Goal: Transaction & Acquisition: Purchase product/service

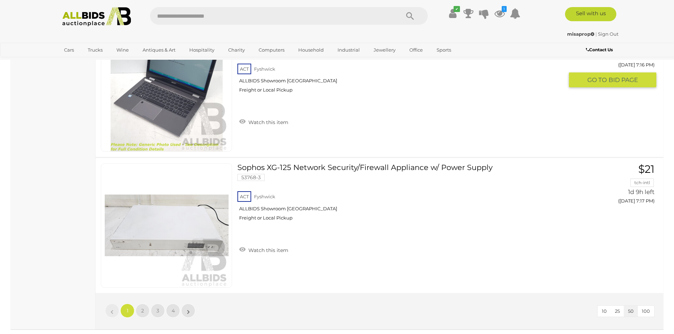
scroll to position [6688, 0]
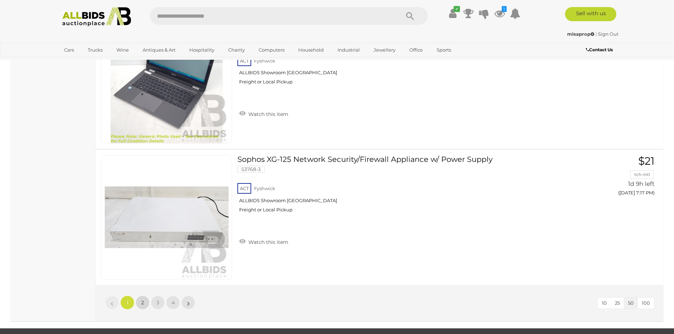
drag, startPoint x: 142, startPoint y: 300, endPoint x: 155, endPoint y: 297, distance: 13.2
click at [142, 300] on span "2" at bounding box center [142, 303] width 3 height 6
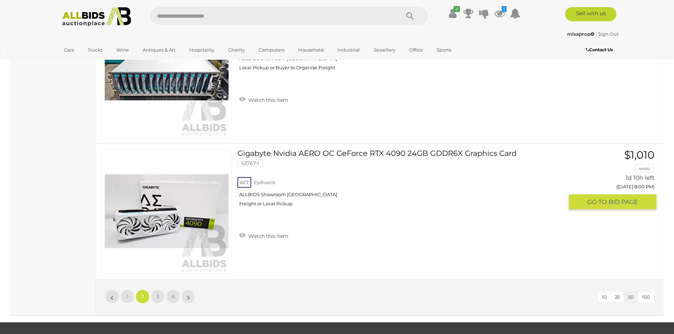
scroll to position [6708, 0]
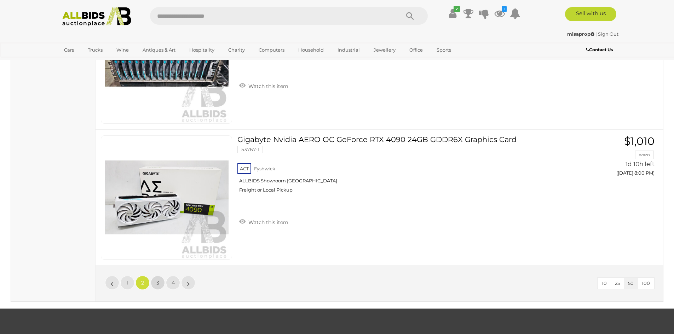
click at [151, 285] on link "3" at bounding box center [158, 283] width 14 height 14
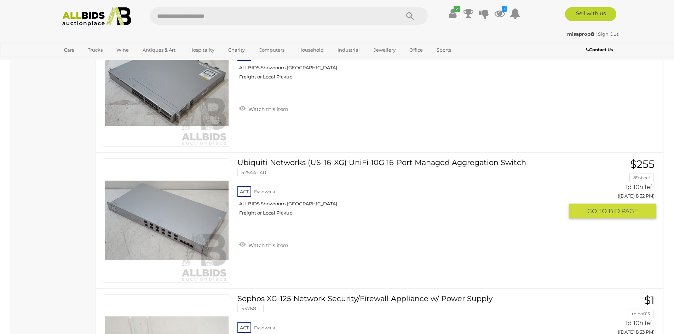
scroll to position [3948, 0]
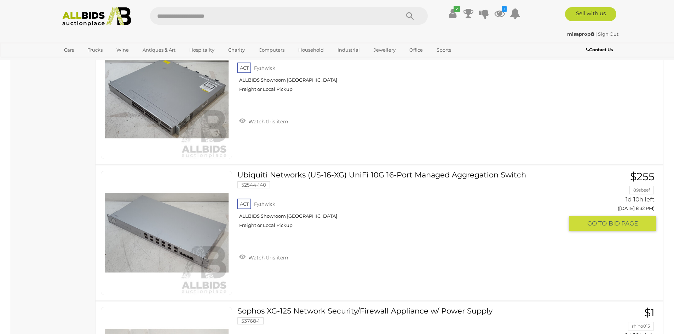
drag, startPoint x: 248, startPoint y: 257, endPoint x: 315, endPoint y: 263, distance: 67.5
click at [248, 257] on link "Watch this item" at bounding box center [263, 257] width 53 height 11
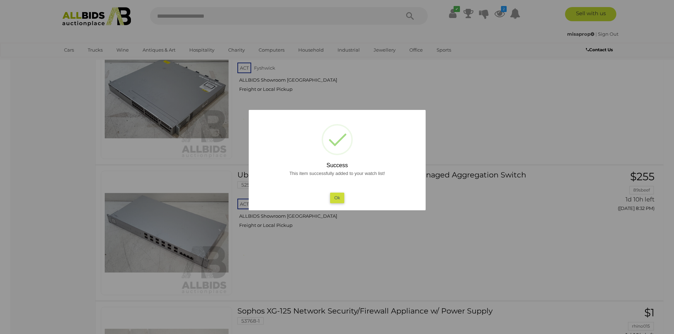
click at [344, 201] on div "This item successfully added to your watch list! Ok" at bounding box center [337, 186] width 163 height 34
click at [340, 199] on button "Ok" at bounding box center [337, 198] width 15 height 10
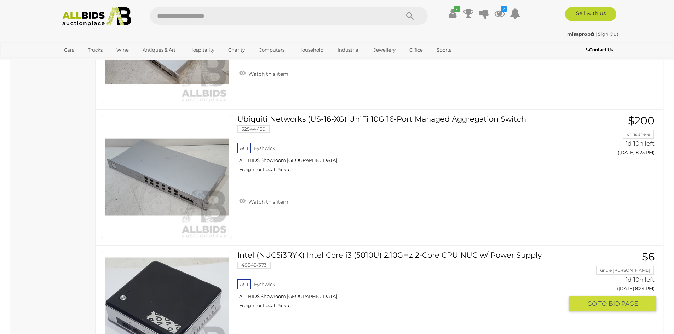
scroll to position [2851, 0]
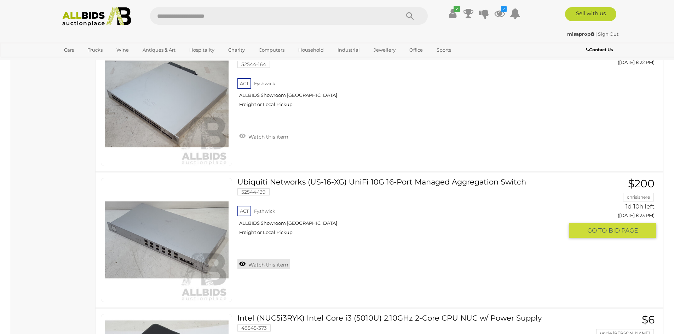
click at [256, 264] on link "Watch this item" at bounding box center [263, 264] width 53 height 11
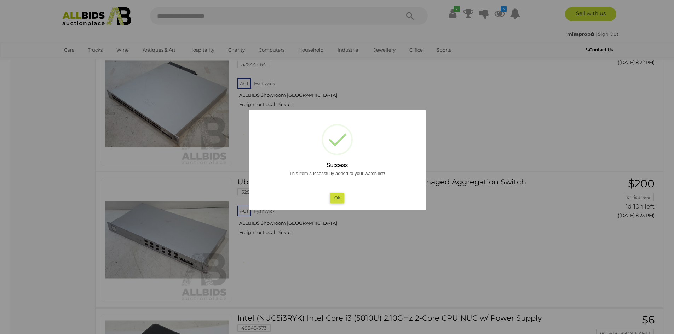
click at [337, 199] on button "Ok" at bounding box center [337, 198] width 15 height 10
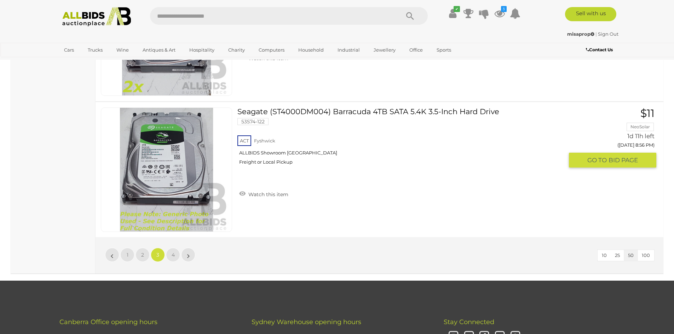
scroll to position [6814, 0]
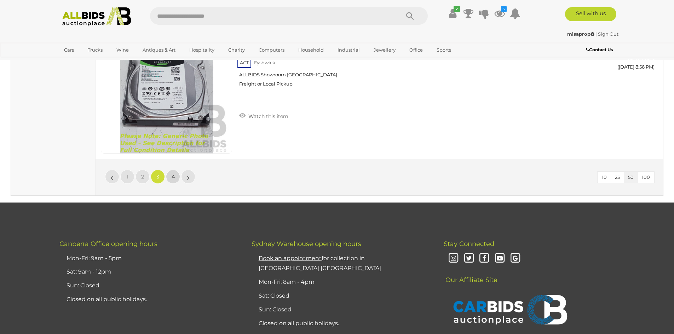
click at [174, 178] on span "4" at bounding box center [173, 177] width 3 height 6
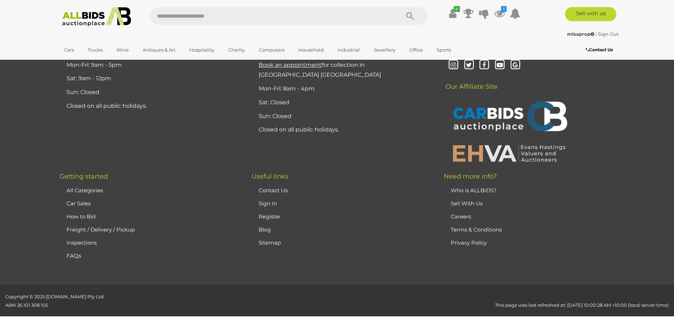
scroll to position [91, 0]
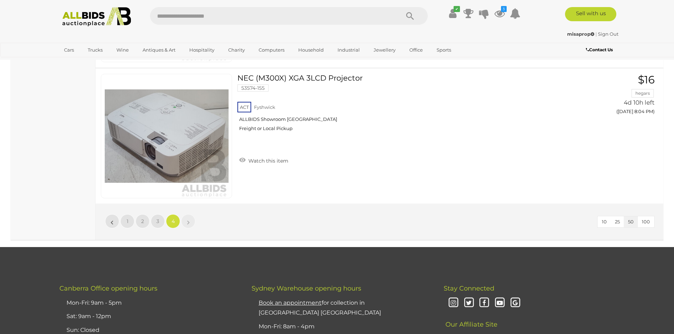
scroll to position [2532, 0]
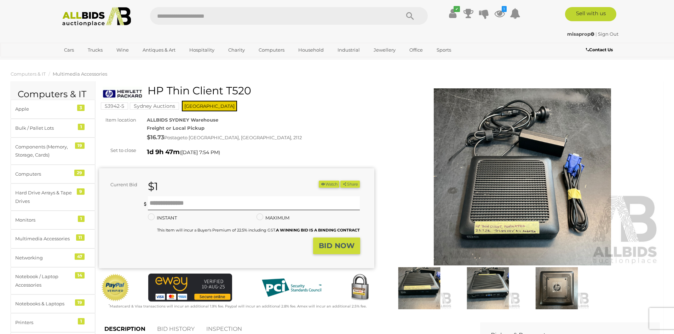
click at [493, 289] on img at bounding box center [487, 289] width 65 height 42
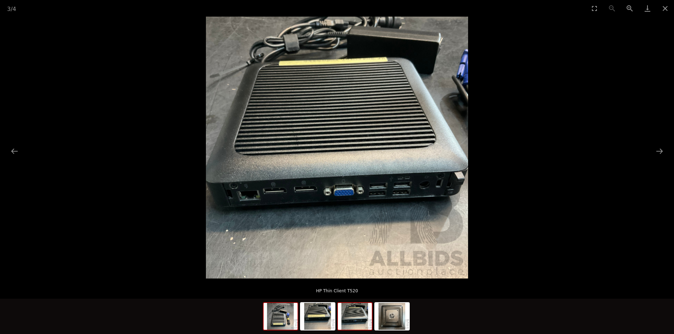
click at [291, 318] on img at bounding box center [281, 316] width 34 height 27
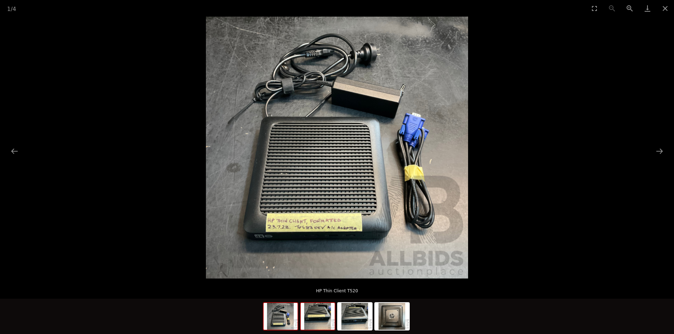
click at [315, 326] on img at bounding box center [318, 316] width 34 height 27
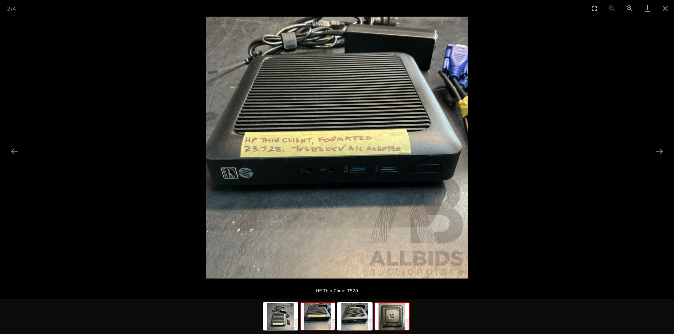
click at [393, 326] on img at bounding box center [392, 316] width 34 height 27
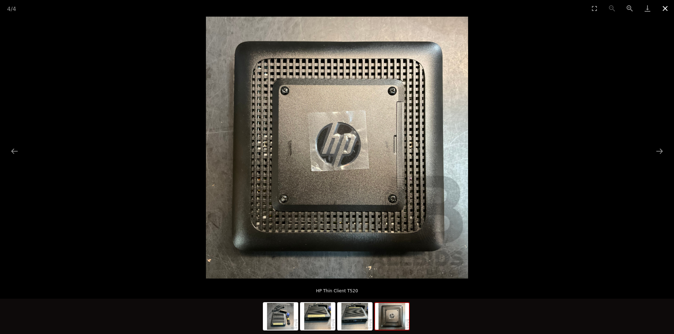
click at [666, 11] on button "Close gallery" at bounding box center [665, 8] width 18 height 17
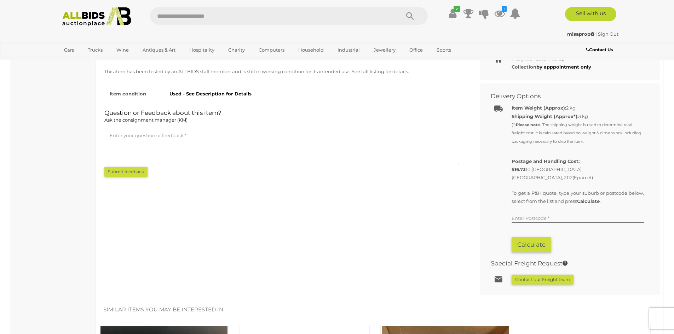
scroll to position [566, 0]
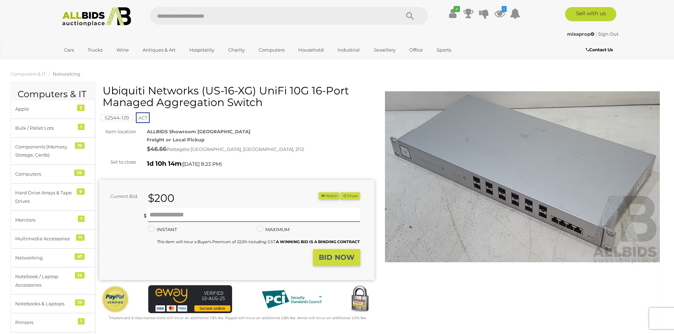
click at [522, 199] on img at bounding box center [522, 176] width 275 height 177
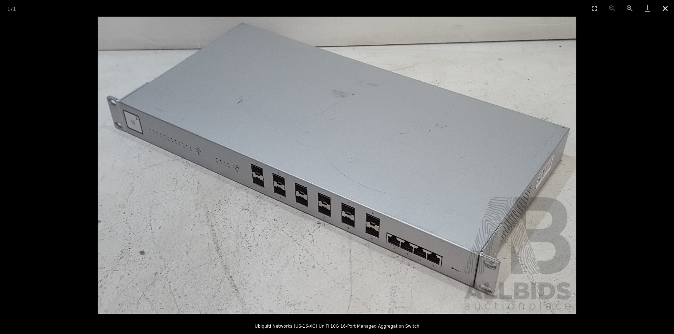
click at [663, 9] on button "Close gallery" at bounding box center [665, 8] width 18 height 17
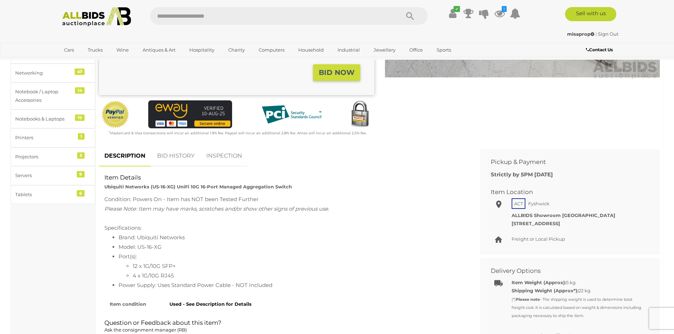
scroll to position [212, 0]
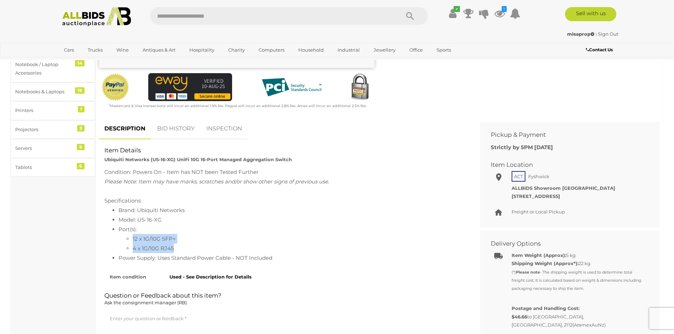
drag, startPoint x: 124, startPoint y: 239, endPoint x: 183, endPoint y: 251, distance: 60.0
click at [183, 251] on ul "12 x 1G/10G SFP+ 4 x 1G/10G RJ45" at bounding box center [292, 243] width 346 height 19
click at [191, 243] on li "12 x 1G/10G SFP+" at bounding box center [299, 239] width 332 height 10
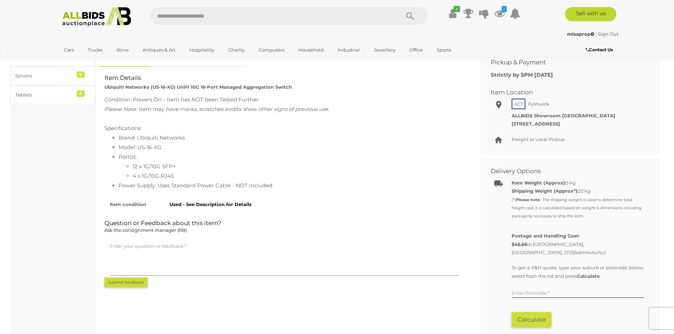
scroll to position [318, 0]
